Goal: Task Accomplishment & Management: Manage account settings

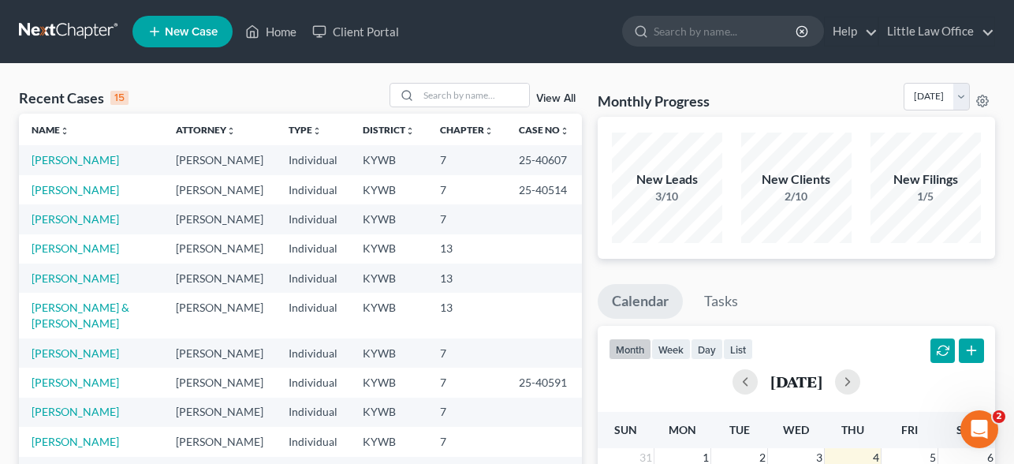
scroll to position [6, 0]
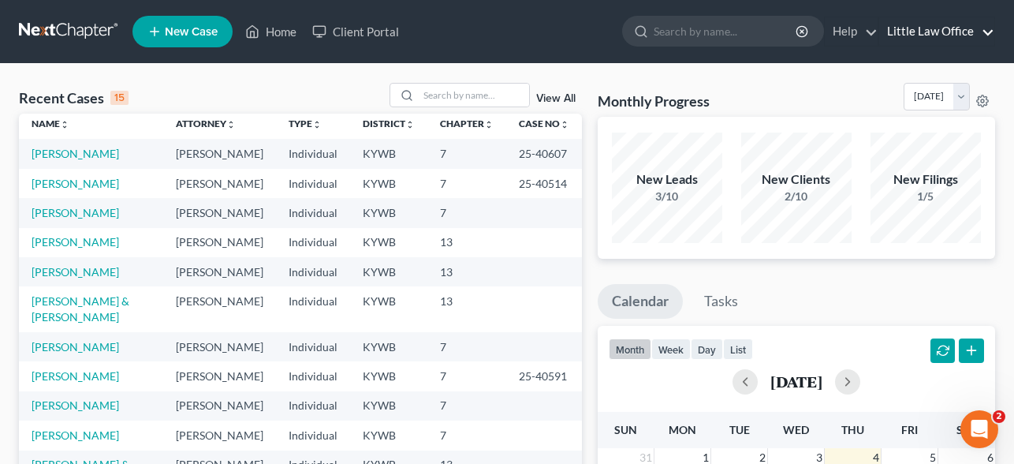
click at [918, 31] on link "Little Law Office" at bounding box center [936, 31] width 115 height 28
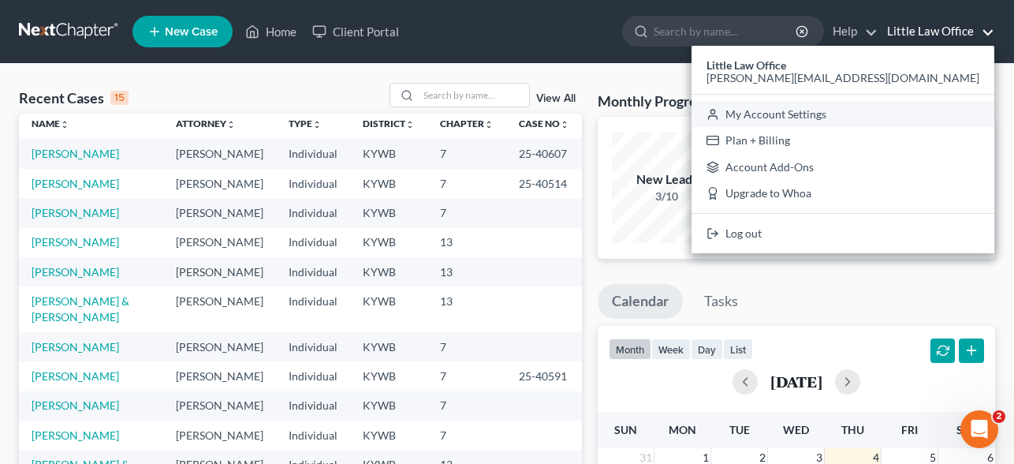
click at [887, 114] on link "My Account Settings" at bounding box center [842, 114] width 303 height 27
select select "23"
select select "18"
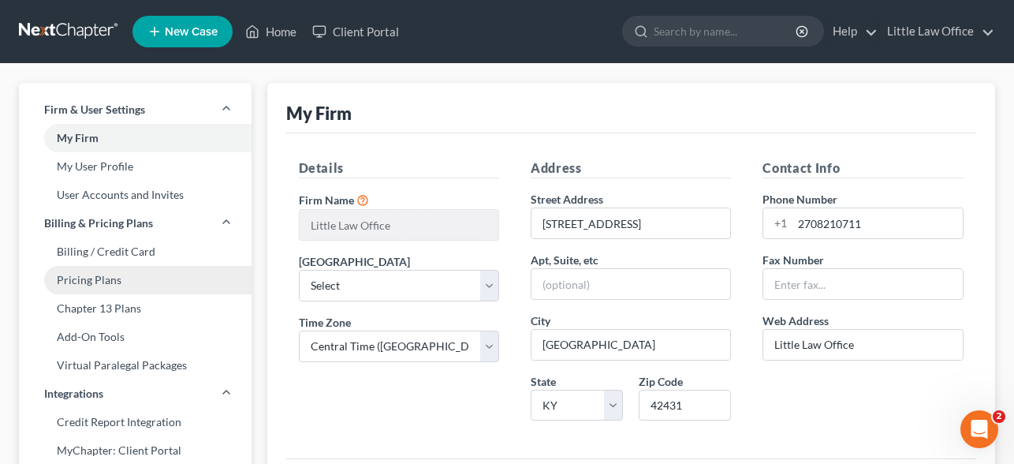
scroll to position [203, 0]
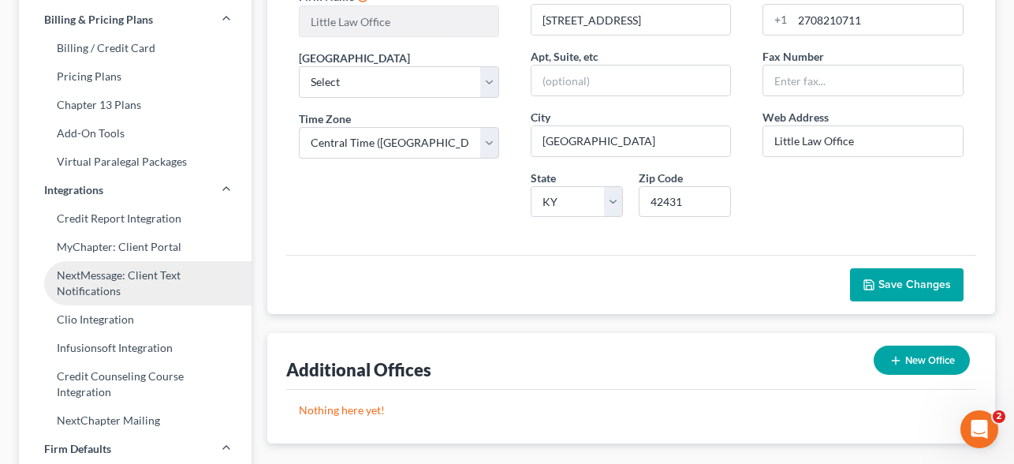
click at [124, 268] on link "NextMessage: Client Text Notifications" at bounding box center [135, 283] width 233 height 44
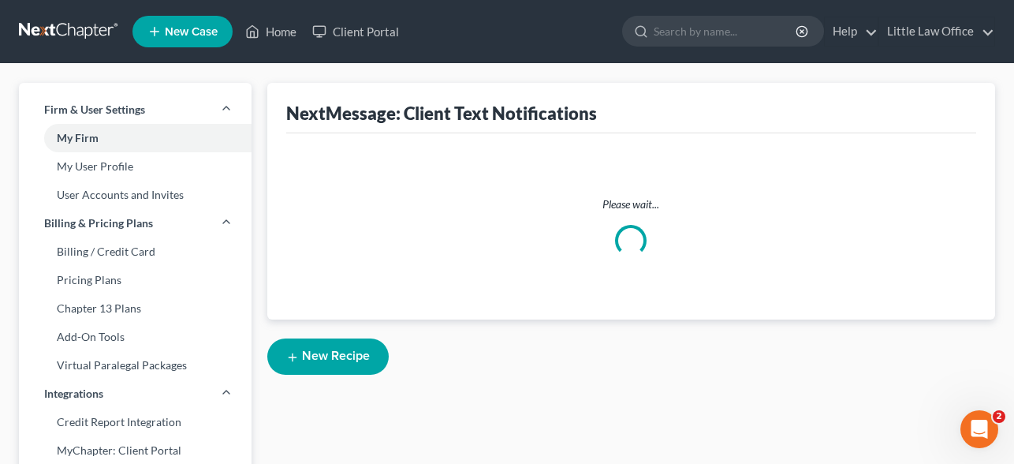
select select "1"
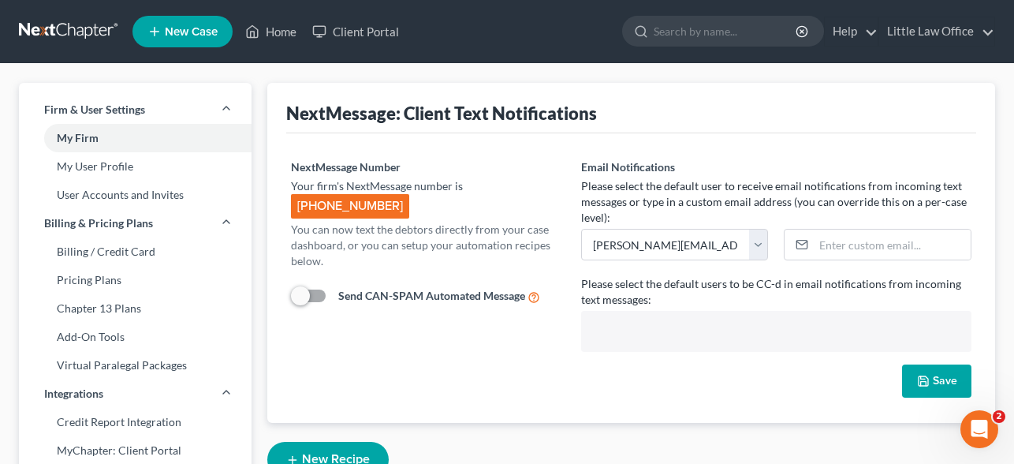
select select "15079"
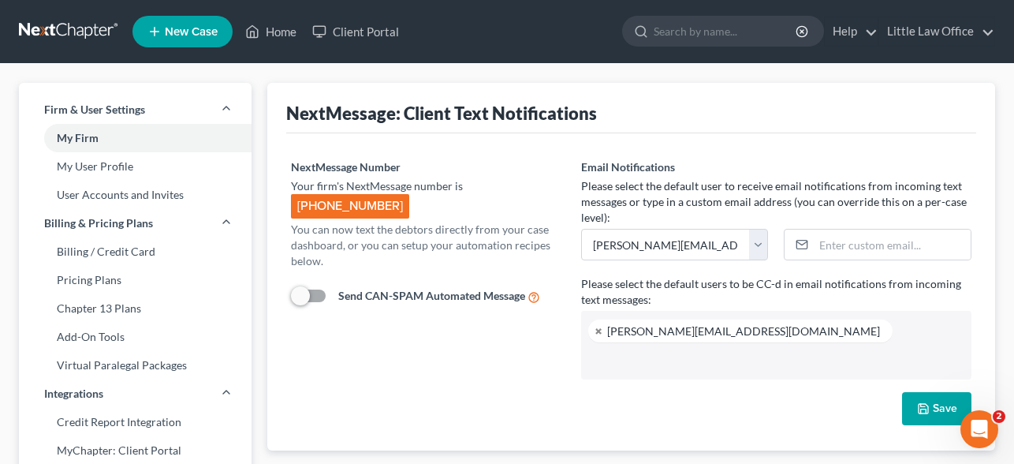
drag, startPoint x: 310, startPoint y: 207, endPoint x: 417, endPoint y: 201, distance: 107.4
click at [417, 201] on div "Your firm's NextMessage number is [PHONE_NUMBER]" at bounding box center [428, 198] width 274 height 40
copy span "[PHONE_NUMBER]"
